Goal: Task Accomplishment & Management: Use online tool/utility

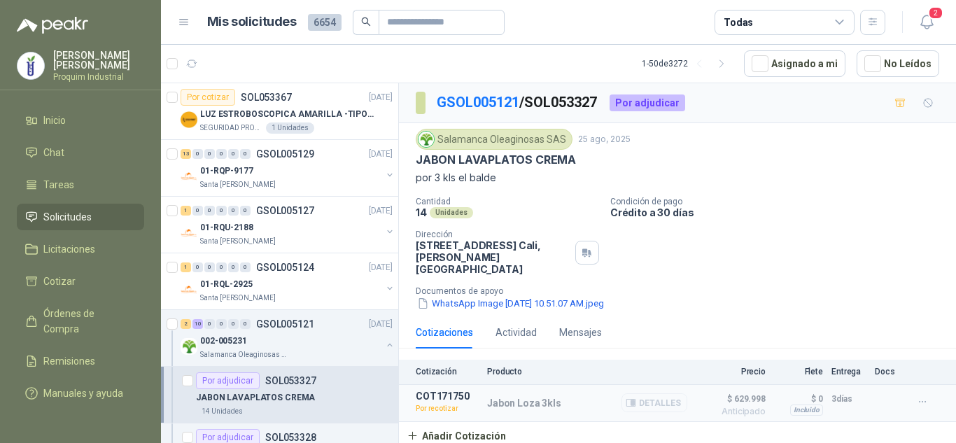
click at [675, 400] on button "Detalles" at bounding box center [655, 402] width 66 height 19
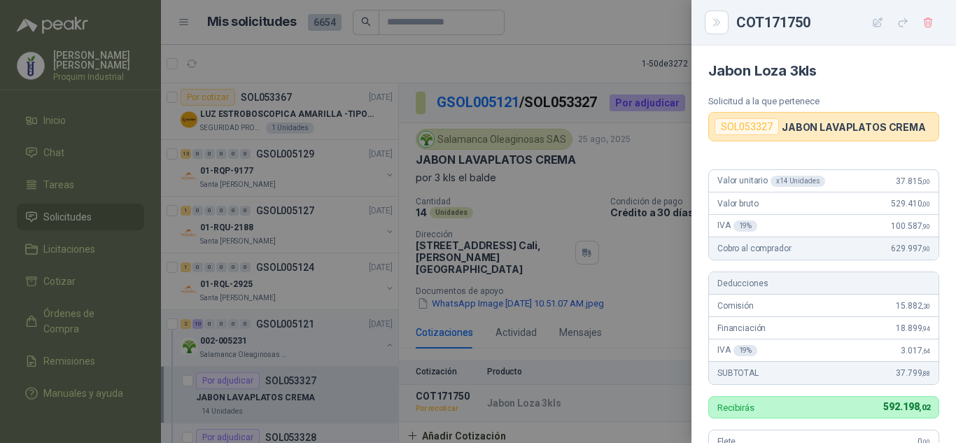
click at [896, 184] on span "37.815 ,00" at bounding box center [913, 181] width 34 height 10
click at [828, 124] on p "JABON LAVAPLATOS CREMA" at bounding box center [854, 127] width 144 height 12
click at [733, 123] on div "SOL053327" at bounding box center [747, 126] width 64 height 17
click at [543, 267] on div at bounding box center [478, 221] width 956 height 443
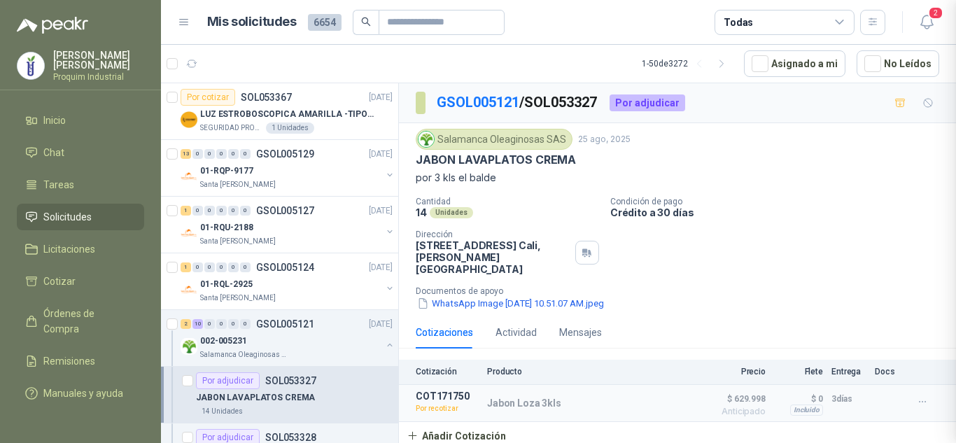
scroll to position [399, 0]
click at [542, 296] on button "WhatsApp Image [DATE] 10.51.07 AM.jpeg" at bounding box center [511, 303] width 190 height 15
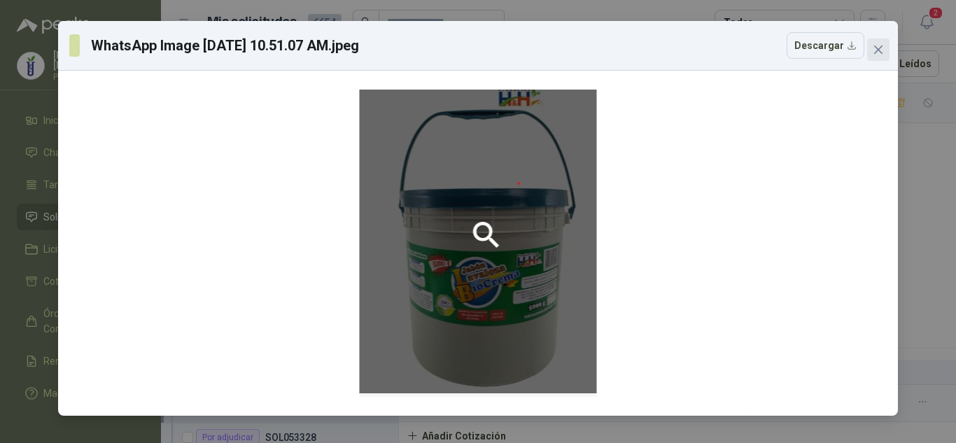
click at [885, 59] on button "Close" at bounding box center [878, 49] width 22 height 22
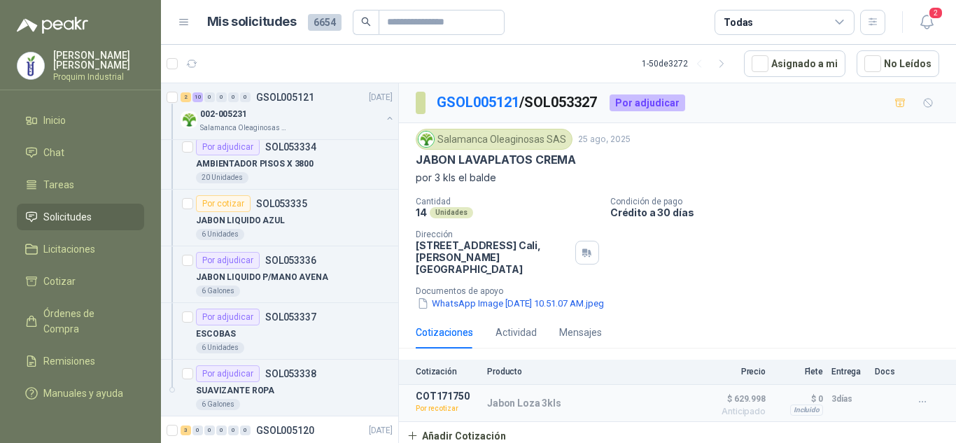
scroll to position [630, 0]
click at [934, 18] on span "2" at bounding box center [935, 12] width 15 height 13
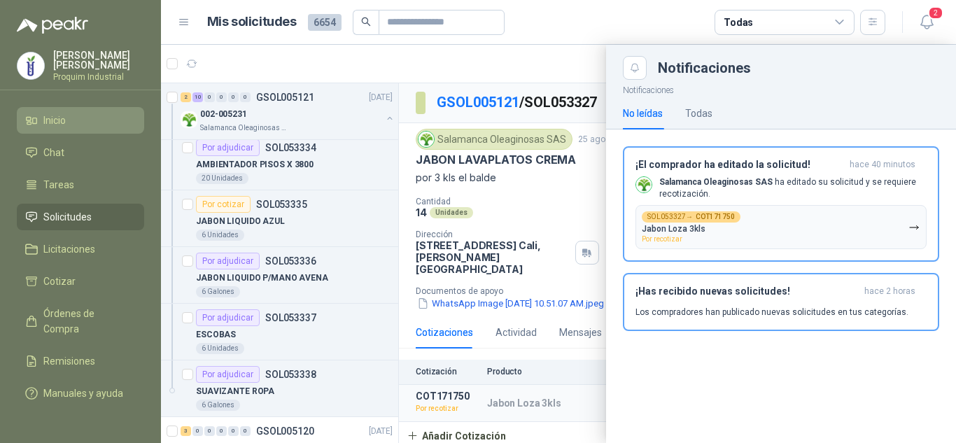
click at [107, 117] on li "Inicio" at bounding box center [80, 120] width 111 height 15
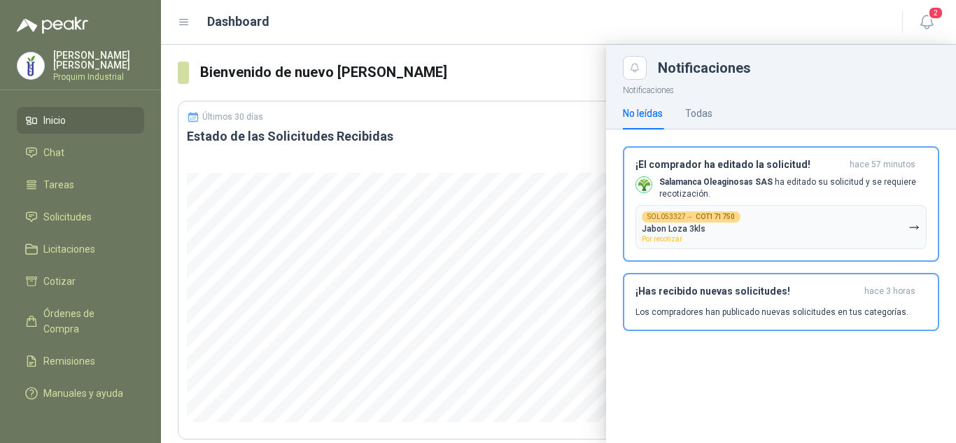
click at [46, 110] on link "Inicio" at bounding box center [80, 120] width 127 height 27
